Goal: Task Accomplishment & Management: Use online tool/utility

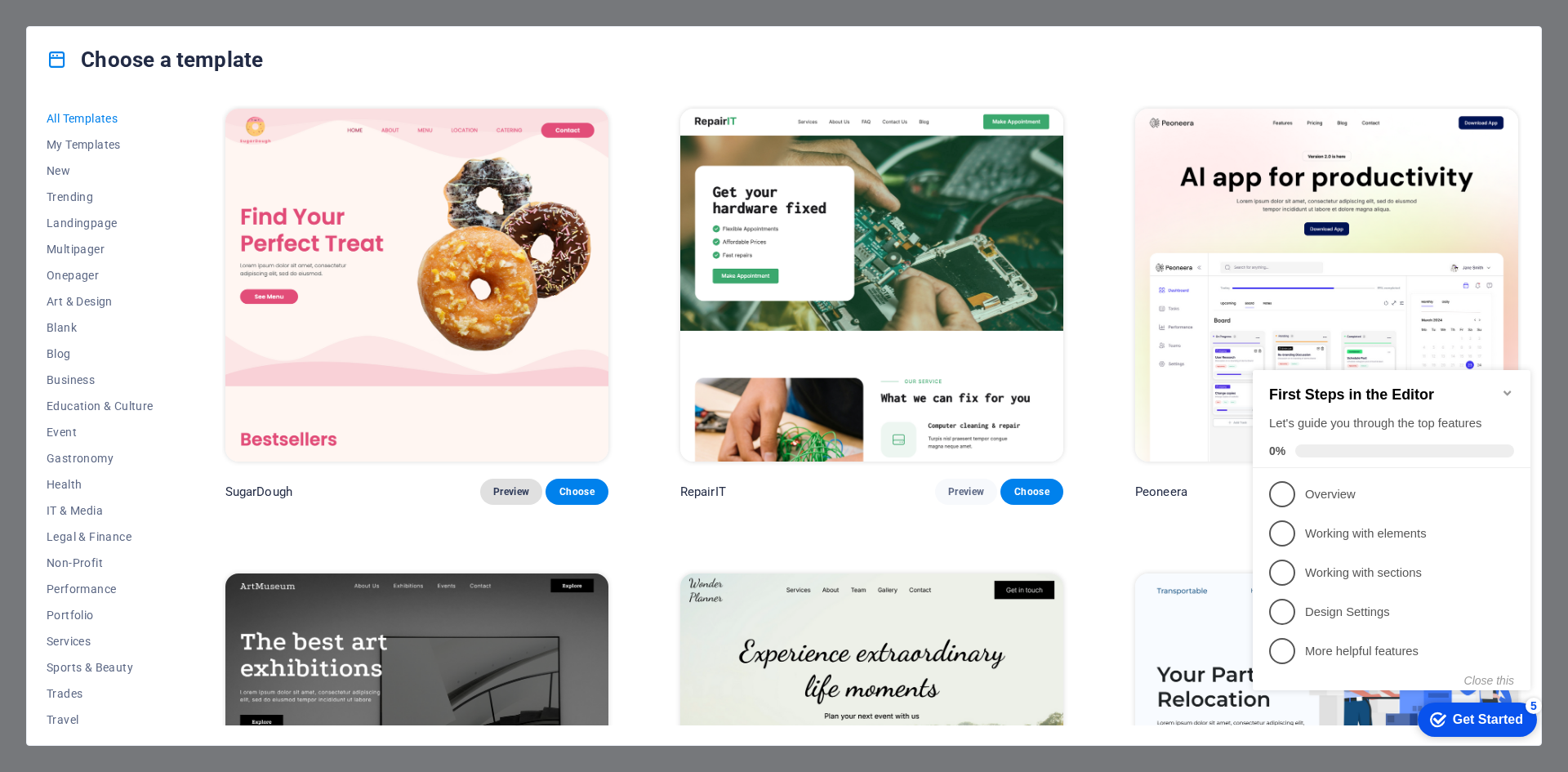
click at [503, 486] on span "Preview" at bounding box center [511, 491] width 36 height 13
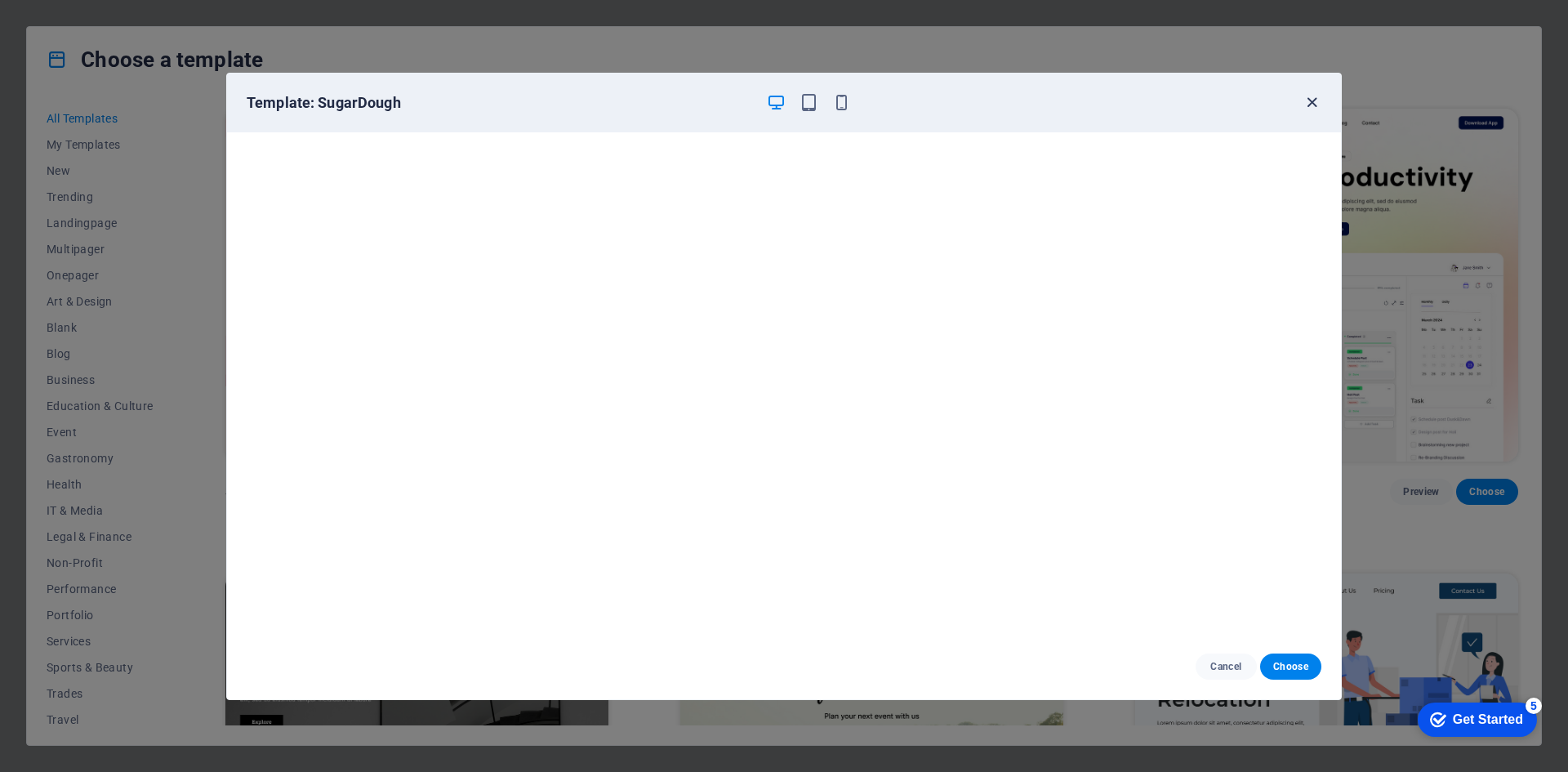
click at [1316, 105] on icon "button" at bounding box center [1311, 102] width 19 height 19
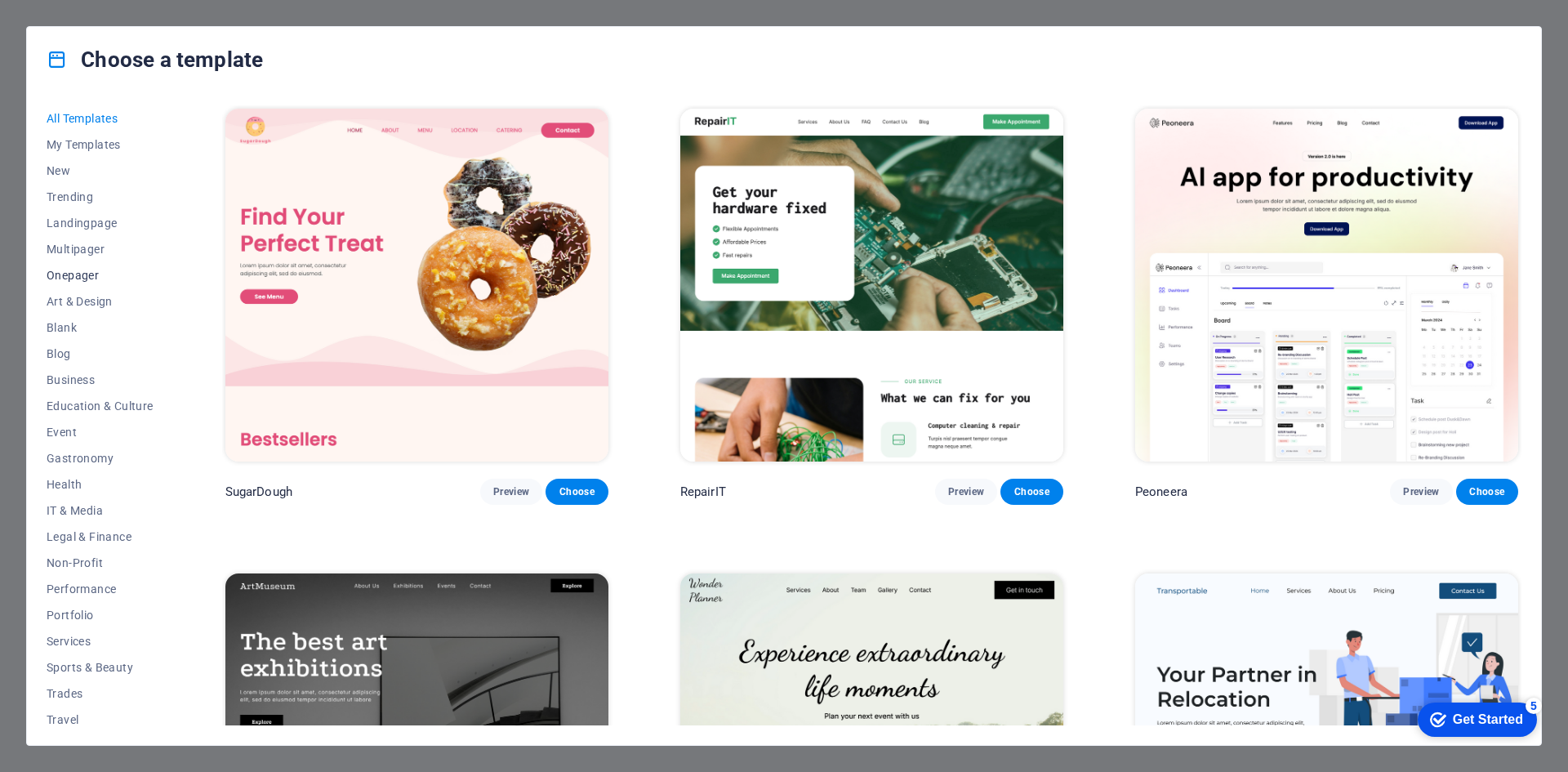
click at [73, 276] on span "Onepager" at bounding box center [100, 275] width 107 height 13
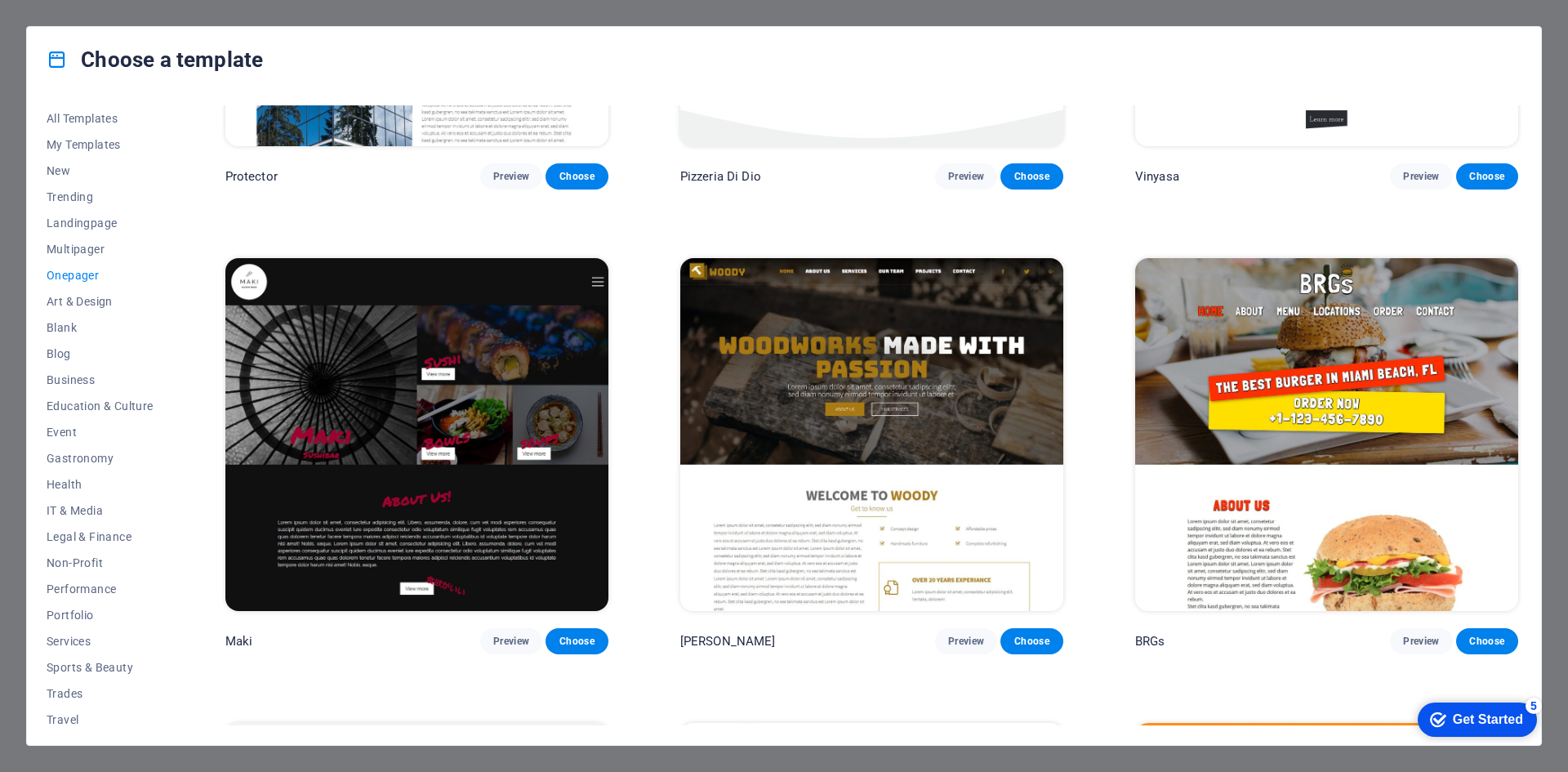
scroll to position [4267, 0]
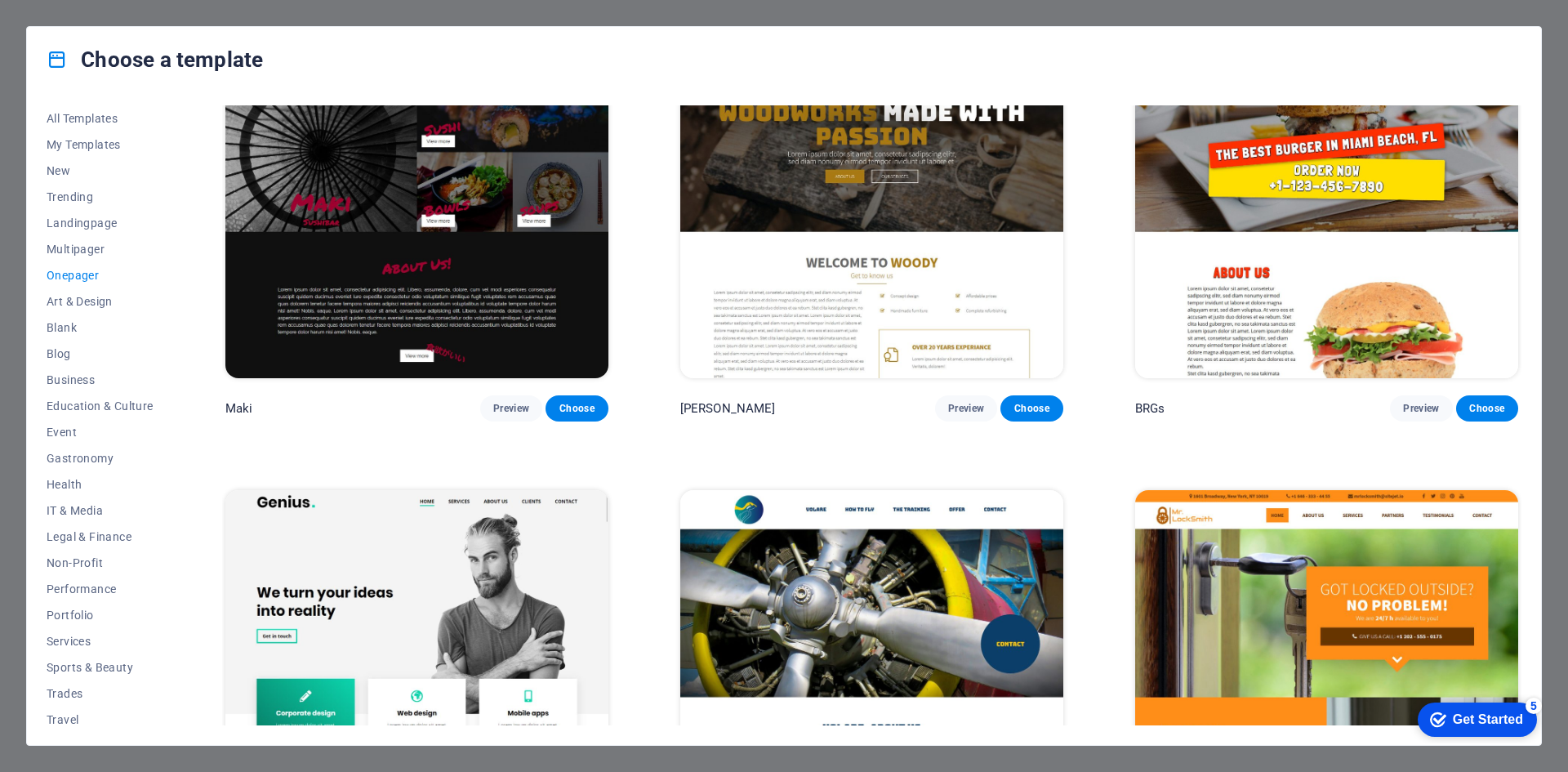
click at [1518, 366] on div "All Templates My Templates New Trending Landingpage Multipager Onepager Art & D…" at bounding box center [784, 417] width 1514 height 652
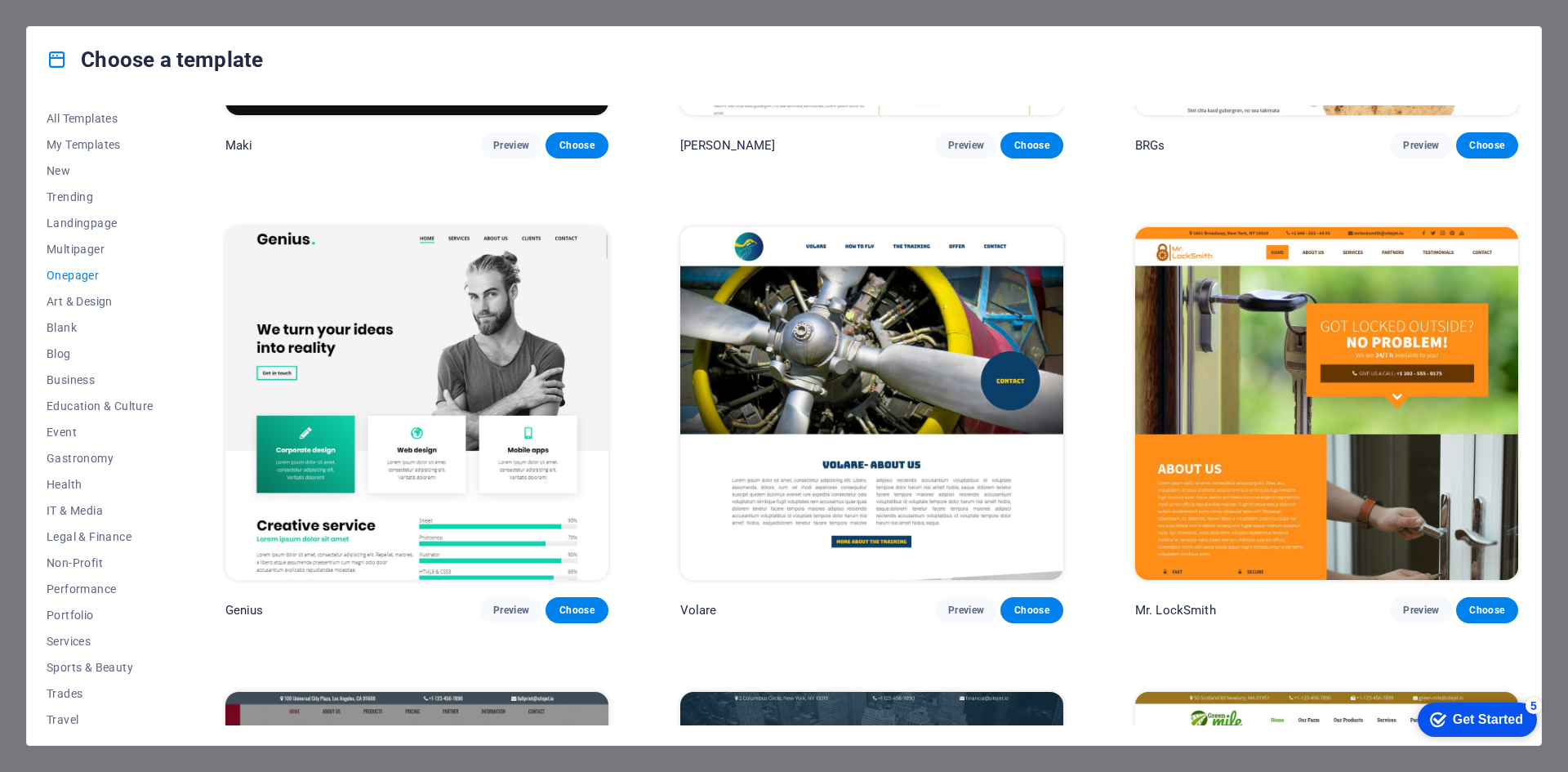
scroll to position [4545, 0]
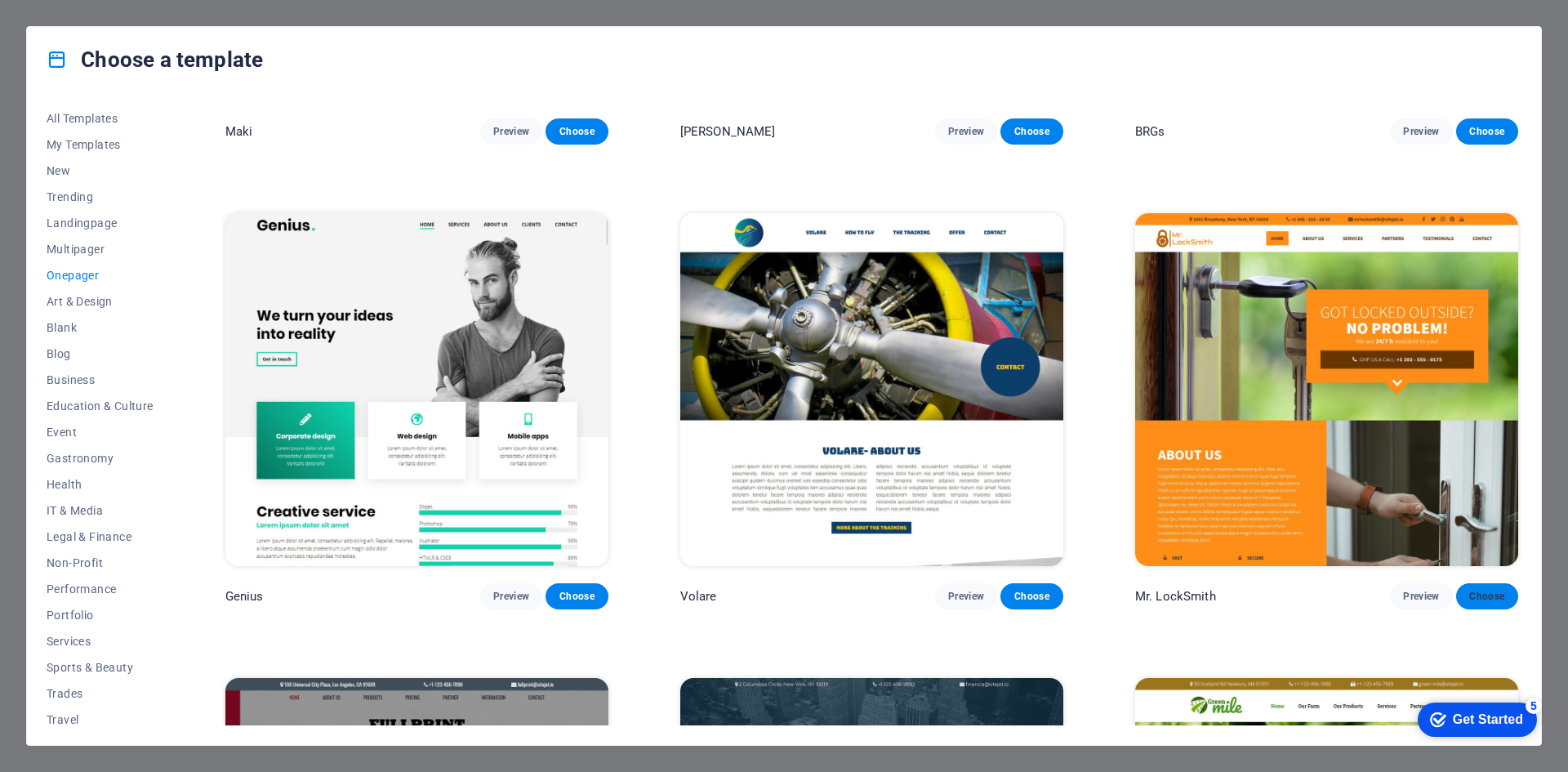
click at [1477, 589] on span "Choose" at bounding box center [1487, 595] width 36 height 13
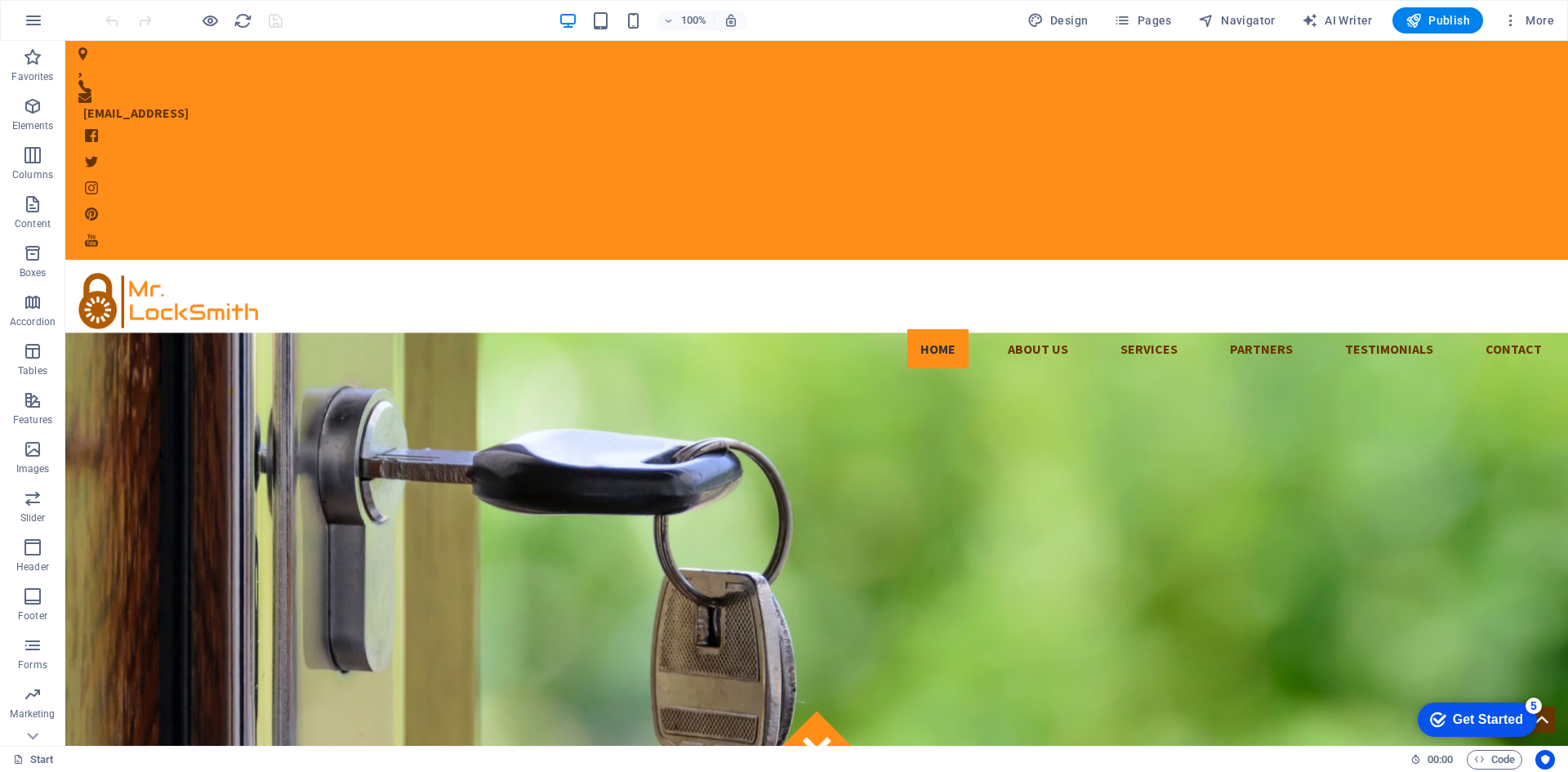
drag, startPoint x: 1567, startPoint y: 158, endPoint x: 1632, endPoint y: 73, distance: 107.0
